Goal: Obtain resource: Obtain resource

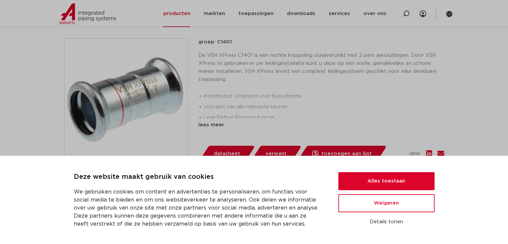
scroll to position [148, 0]
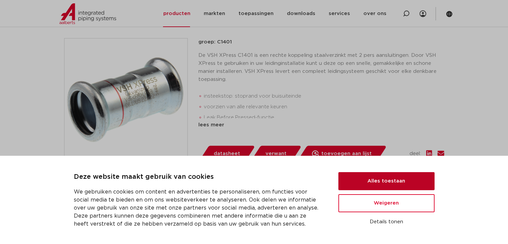
click at [392, 175] on button "Alles toestaan" at bounding box center [386, 181] width 96 height 18
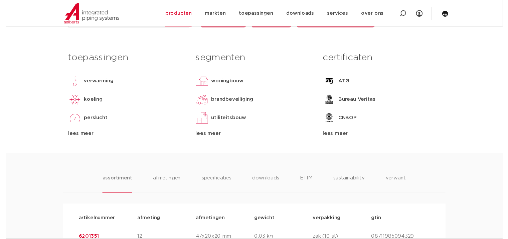
scroll to position [215, 0]
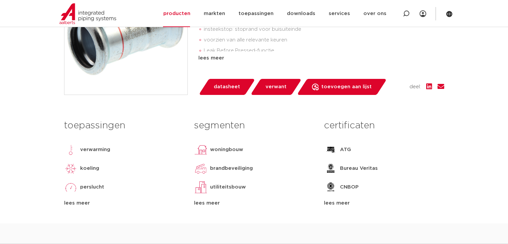
click at [228, 85] on span "datasheet" at bounding box center [227, 87] width 26 height 11
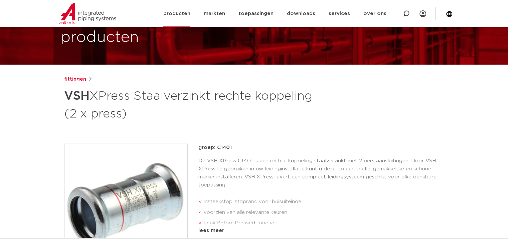
scroll to position [15, 0]
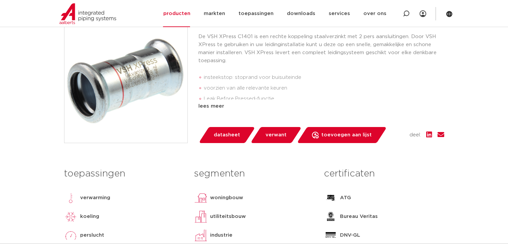
click at [237, 138] on span "datasheet" at bounding box center [227, 135] width 26 height 11
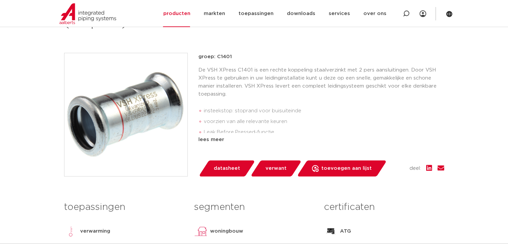
click at [210, 139] on div "lees meer" at bounding box center [321, 140] width 246 height 8
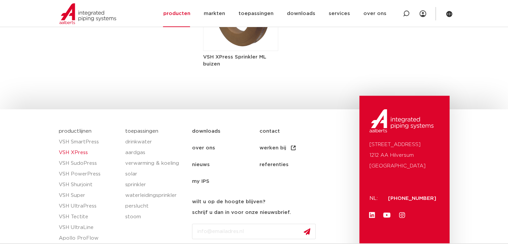
scroll to position [1216, 0]
